Goal: Task Accomplishment & Management: Complete application form

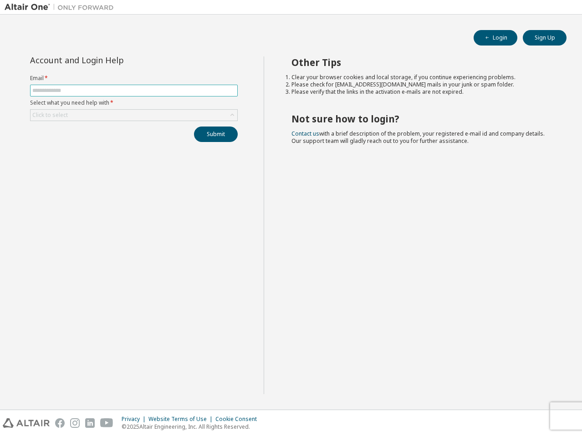
click at [115, 92] on input "text" at bounding box center [133, 90] width 203 height 7
click at [100, 92] on input "text" at bounding box center [133, 90] width 203 height 7
paste input "**********"
type input "**********"
click at [116, 113] on div "Click to select" at bounding box center [134, 115] width 207 height 11
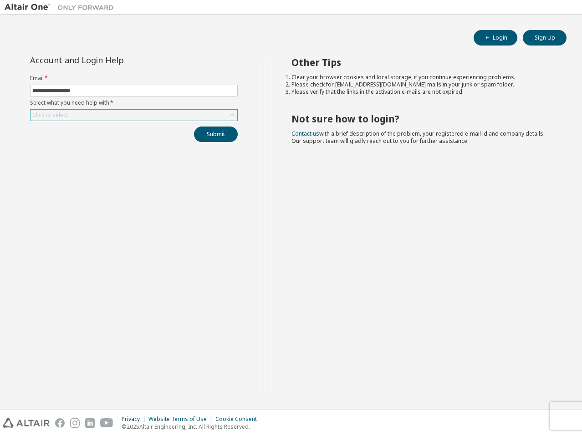
click at [180, 114] on div "Click to select" at bounding box center [134, 115] width 207 height 11
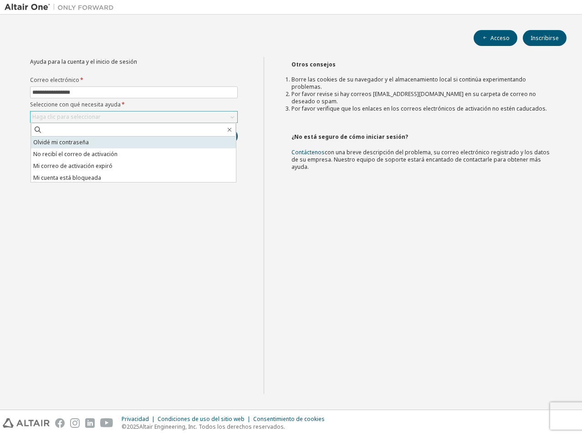
click at [66, 143] on font "Olvidé mi contraseña" at bounding box center [61, 142] width 56 height 8
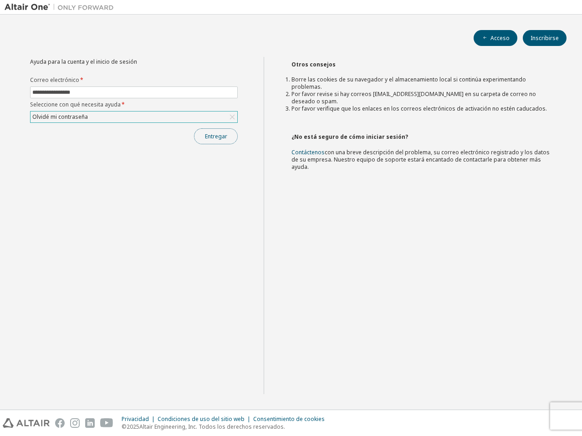
click at [208, 139] on font "Entregar" at bounding box center [216, 136] width 22 height 8
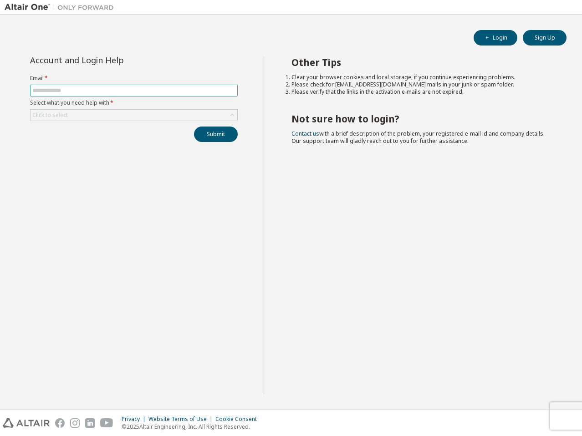
click at [92, 90] on input "text" at bounding box center [133, 90] width 203 height 7
paste input "**********"
type input "**********"
click at [93, 116] on div "Click to select" at bounding box center [134, 115] width 207 height 11
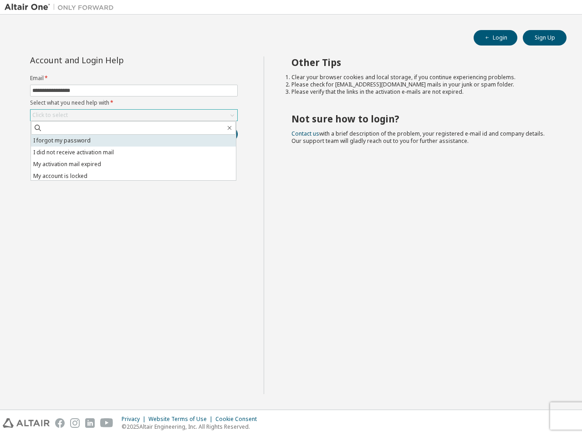
click at [106, 138] on li "I forgot my password" at bounding box center [133, 141] width 205 height 12
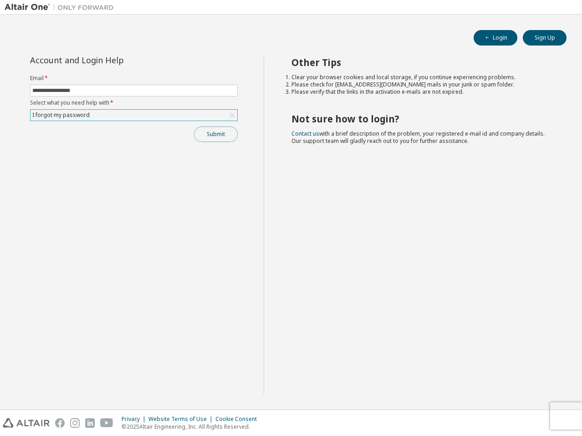
click at [218, 139] on button "Submit" at bounding box center [216, 134] width 44 height 15
click at [192, 116] on div "I forgot my password" at bounding box center [134, 115] width 207 height 11
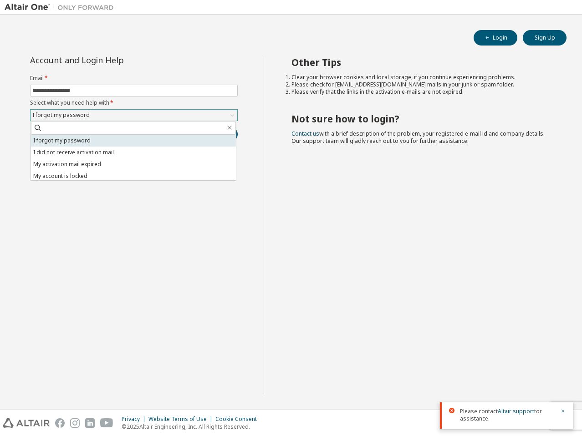
click at [164, 137] on li "I forgot my password" at bounding box center [133, 141] width 205 height 12
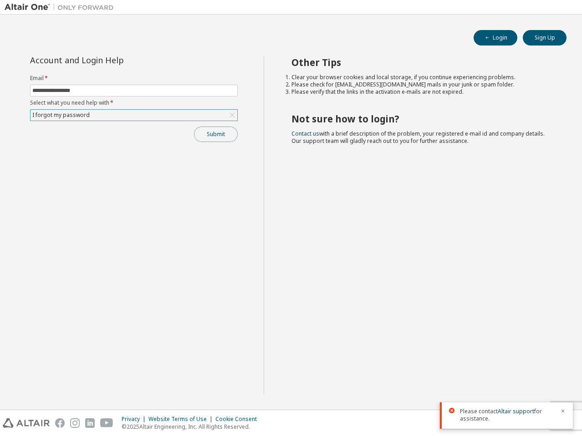
click at [200, 128] on button "Submit" at bounding box center [216, 134] width 44 height 15
click at [563, 410] on div "Please contact Altair support for assistance. Please contact Altair support for…" at bounding box center [506, 394] width 133 height 67
click at [209, 137] on button "Submit" at bounding box center [216, 134] width 44 height 15
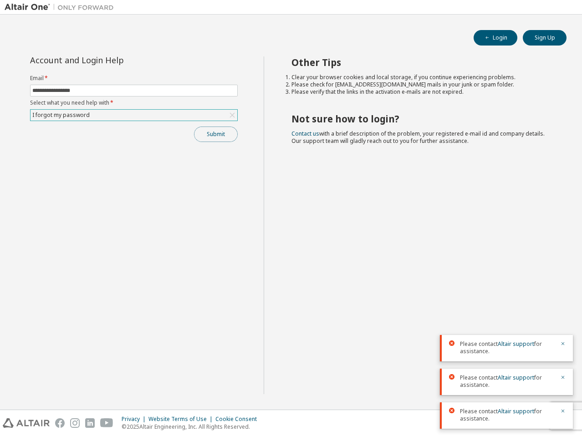
click at [219, 129] on button "Submit" at bounding box center [216, 134] width 44 height 15
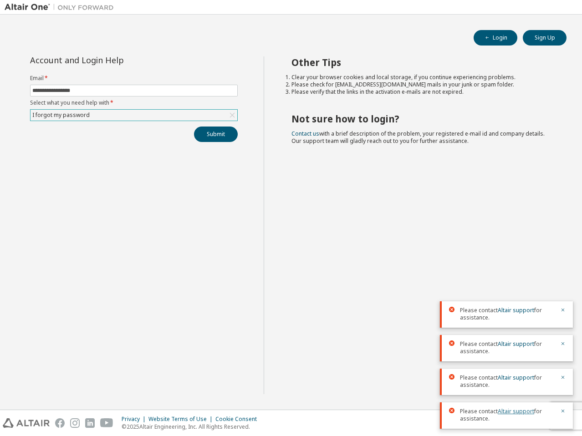
click at [514, 411] on link "Altair support" at bounding box center [516, 411] width 36 height 8
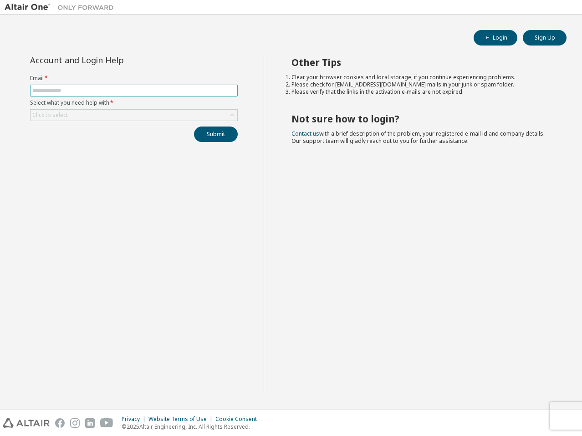
click at [102, 88] on input "text" at bounding box center [133, 90] width 203 height 7
paste input "**********"
type input "**********"
click at [97, 117] on div "Click to select" at bounding box center [134, 115] width 207 height 11
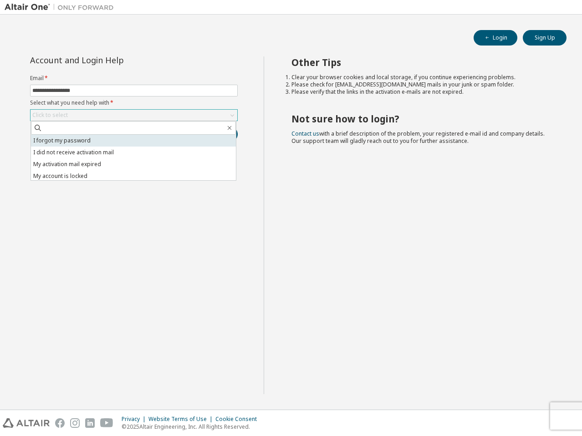
click at [126, 145] on li "I forgot my password" at bounding box center [133, 141] width 205 height 12
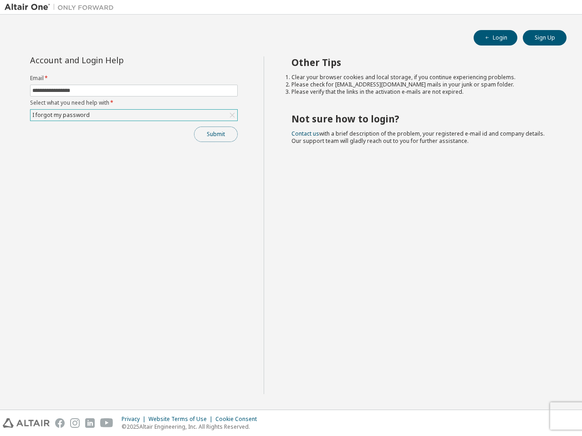
click at [228, 140] on button "Submit" at bounding box center [216, 134] width 44 height 15
click at [169, 117] on div "I forgot my password" at bounding box center [134, 115] width 207 height 11
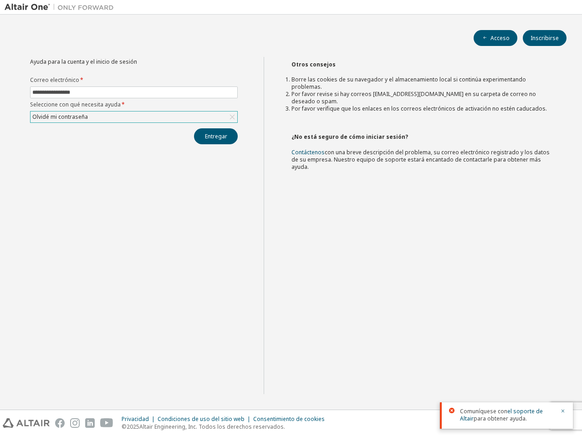
click at [163, 114] on div "Olvidé mi contraseña" at bounding box center [134, 117] width 207 height 11
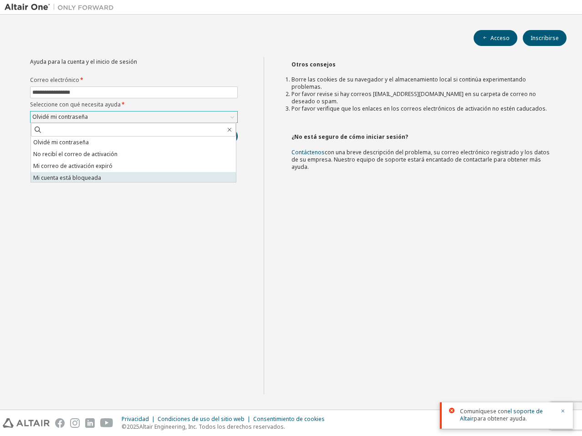
click at [127, 175] on li "Mi cuenta está bloqueada" at bounding box center [133, 178] width 205 height 12
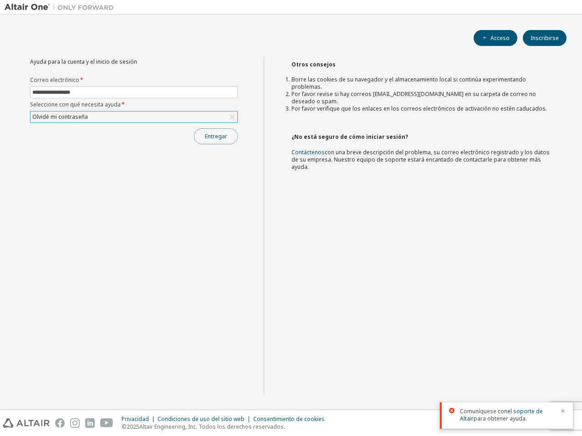
click at [208, 134] on font "Entregar" at bounding box center [216, 136] width 22 height 8
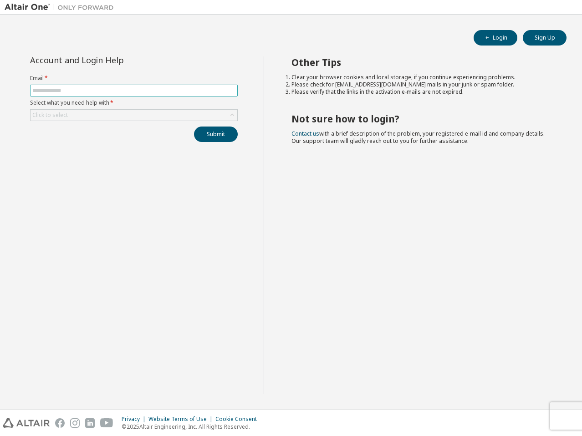
click at [170, 88] on input "text" at bounding box center [133, 90] width 203 height 7
paste input "**********"
type input "**********"
click at [164, 119] on div "Click to select" at bounding box center [134, 115] width 207 height 11
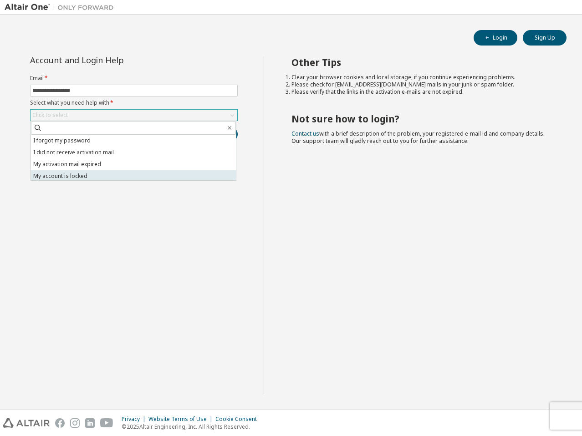
click at [93, 180] on li "My account is locked" at bounding box center [133, 176] width 205 height 12
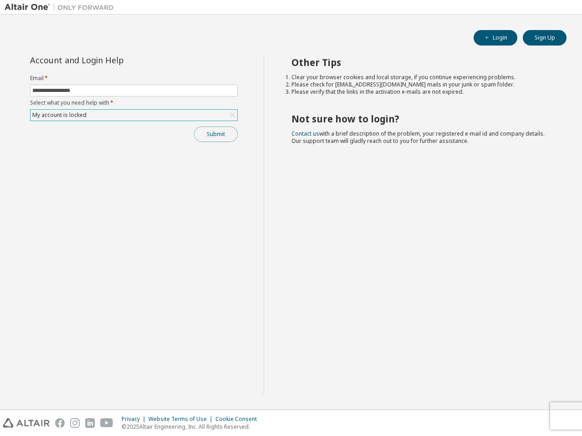
click at [222, 134] on button "Submit" at bounding box center [216, 134] width 44 height 15
click at [136, 118] on div "My account is locked" at bounding box center [134, 115] width 207 height 11
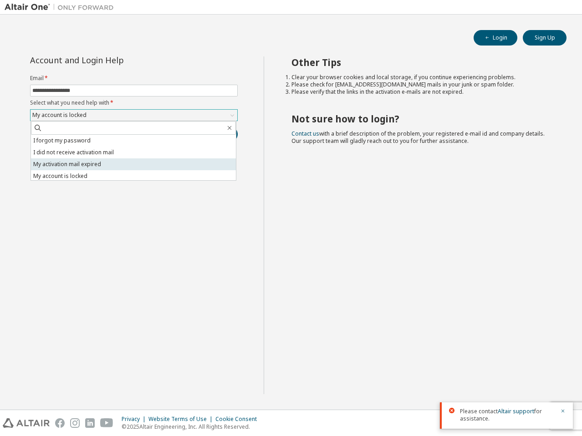
click at [102, 164] on li "My activation mail expired" at bounding box center [133, 164] width 205 height 12
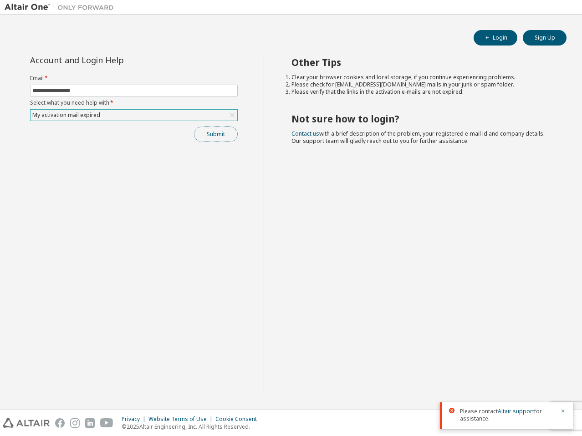
click at [227, 131] on button "Submit" at bounding box center [216, 134] width 44 height 15
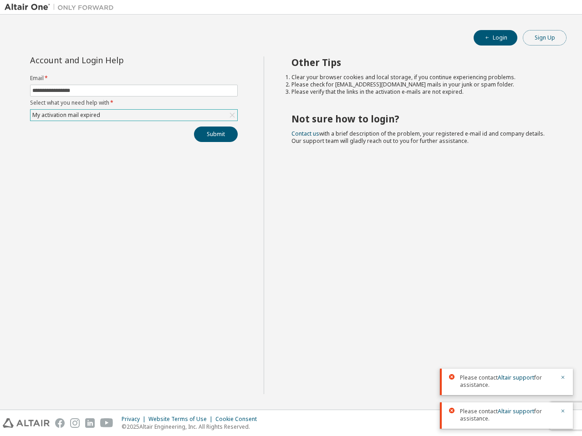
click at [547, 40] on button "Sign Up" at bounding box center [545, 37] width 44 height 15
